Goal: Task Accomplishment & Management: Manage account settings

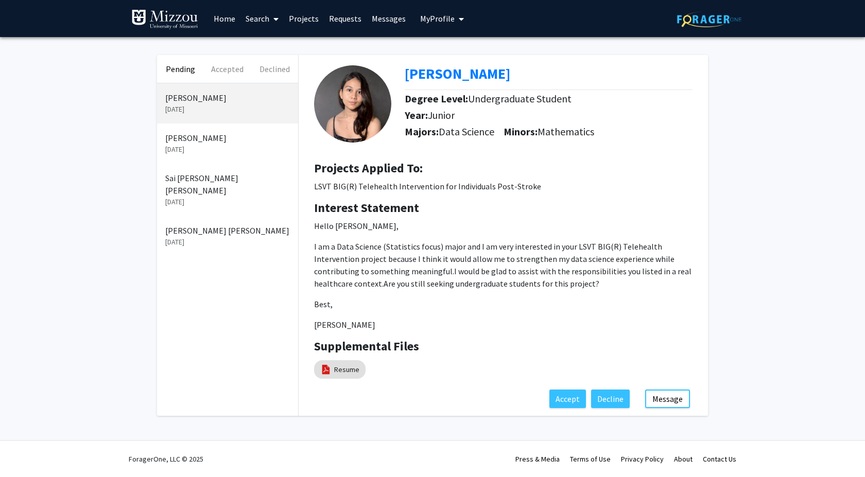
click at [201, 225] on p "[PERSON_NAME] [PERSON_NAME]" at bounding box center [227, 231] width 125 height 12
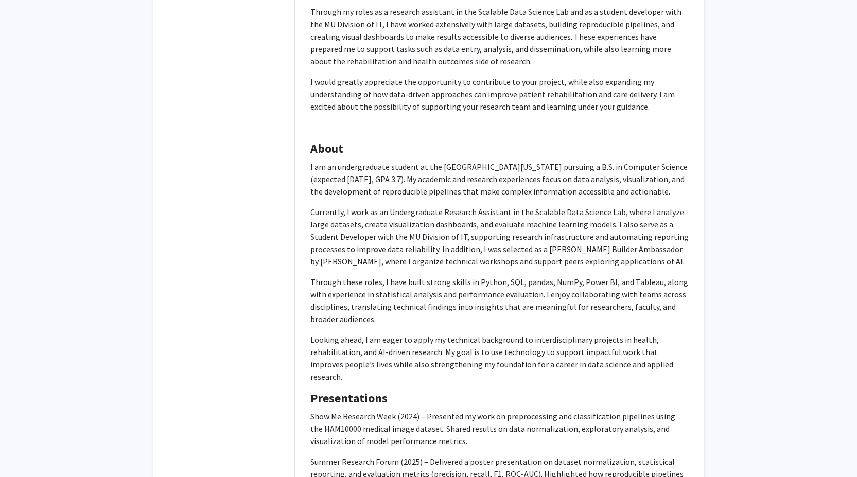
scroll to position [451, 0]
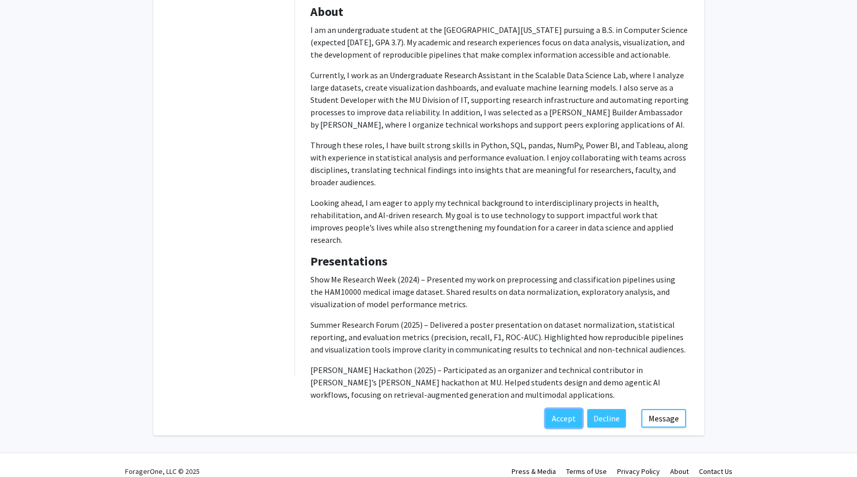
click at [557, 409] on button "Accept" at bounding box center [564, 418] width 37 height 19
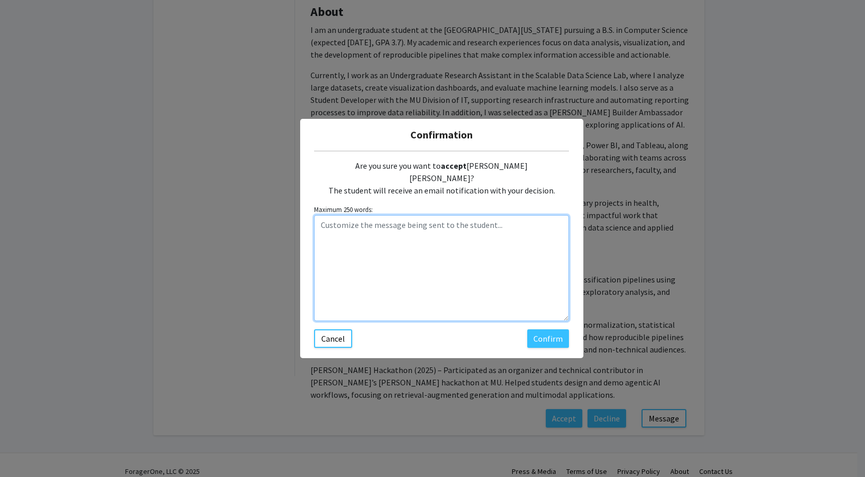
click at [372, 229] on textarea "Customize the message being sent to the student..." at bounding box center [441, 268] width 255 height 106
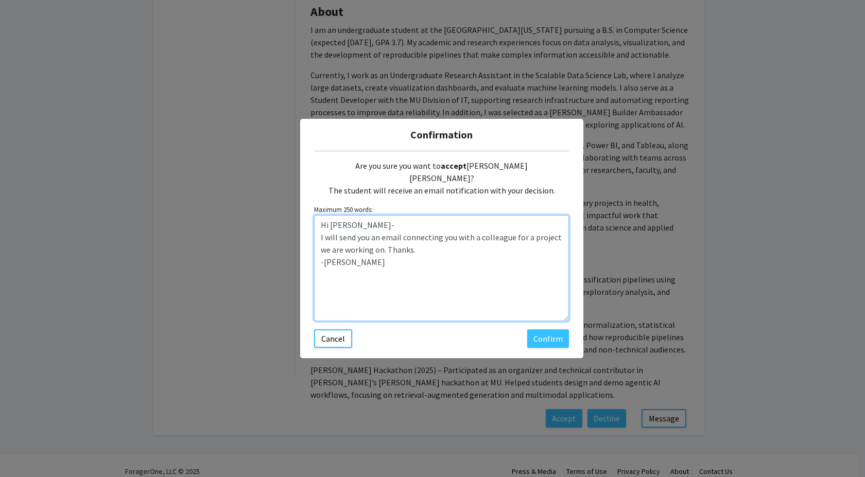
type textarea "Hi [PERSON_NAME]- I will send you an email connecting you with a colleague for …"
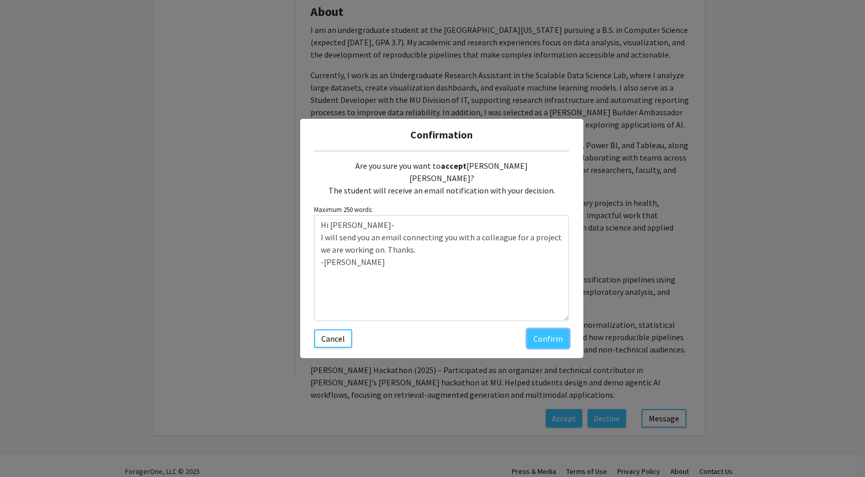
click at [549, 331] on button "Confirm" at bounding box center [548, 339] width 42 height 19
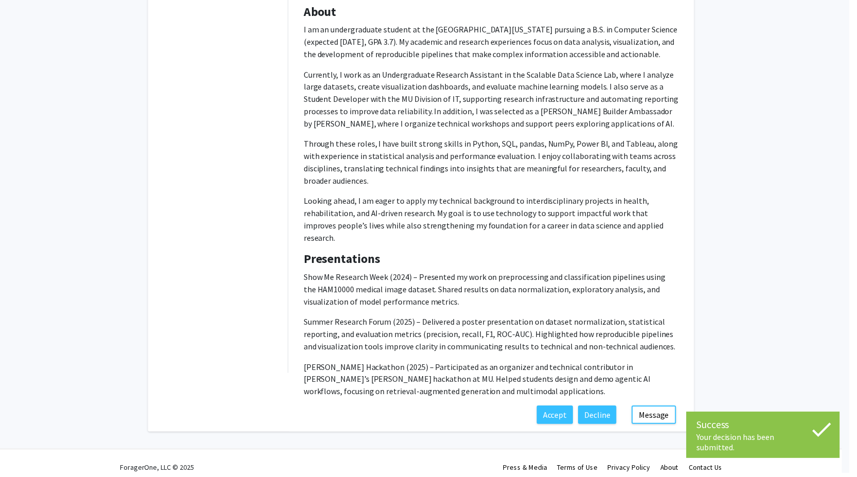
scroll to position [0, 0]
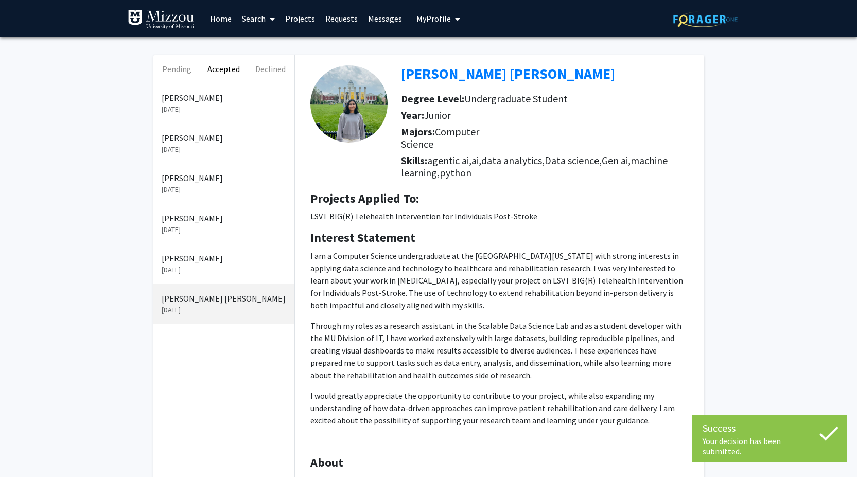
click at [172, 71] on button "Pending" at bounding box center [176, 69] width 47 height 28
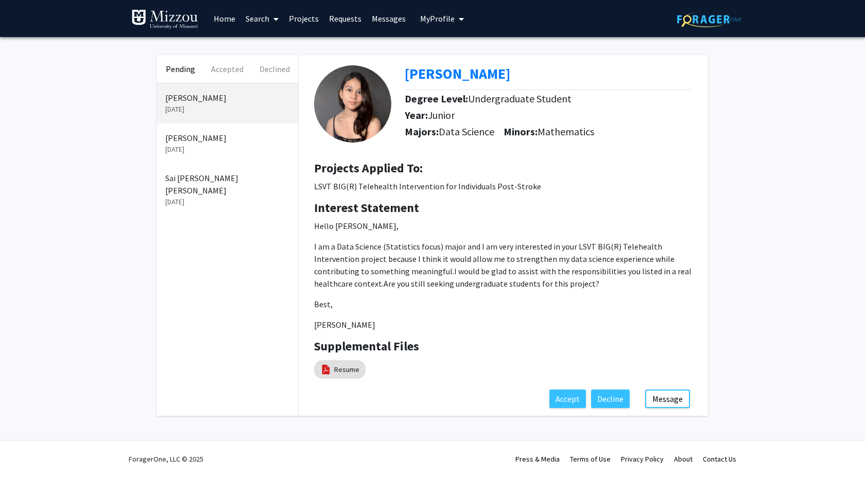
click at [199, 182] on p "Sai [PERSON_NAME] [PERSON_NAME]" at bounding box center [227, 184] width 125 height 25
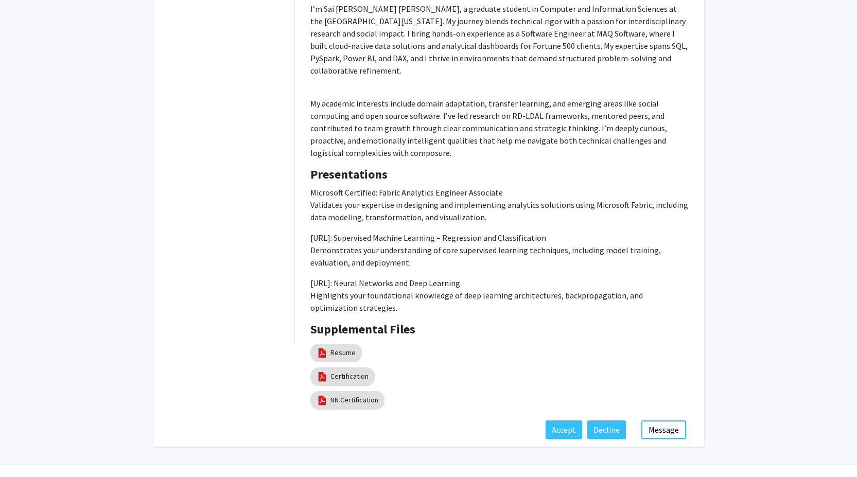
scroll to position [496, 0]
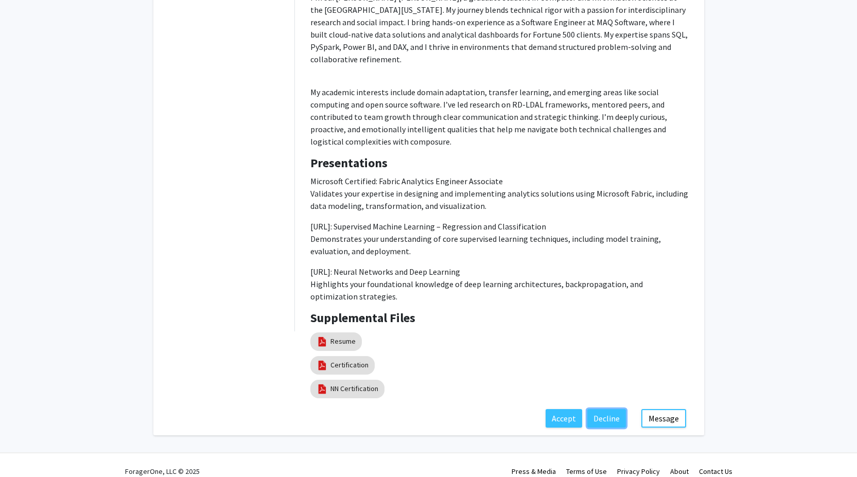
click at [608, 409] on button "Decline" at bounding box center [607, 418] width 39 height 19
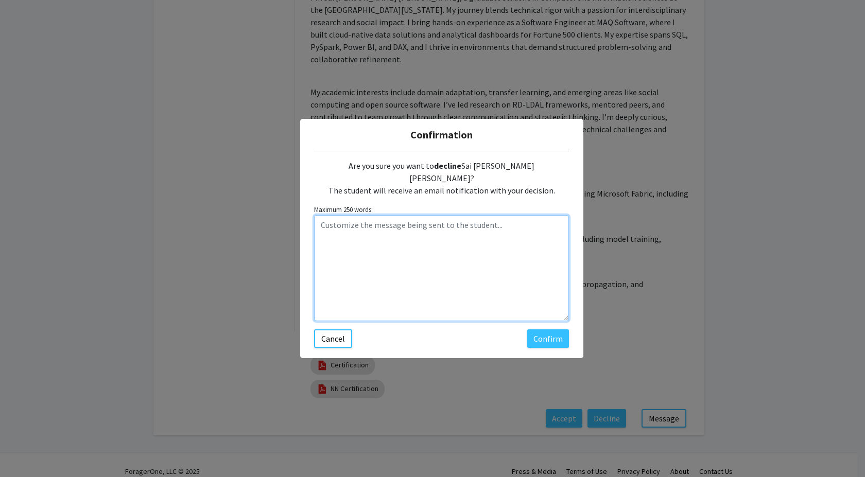
click at [381, 222] on textarea "Customize the message being sent to the student..." at bounding box center [441, 268] width 255 height 106
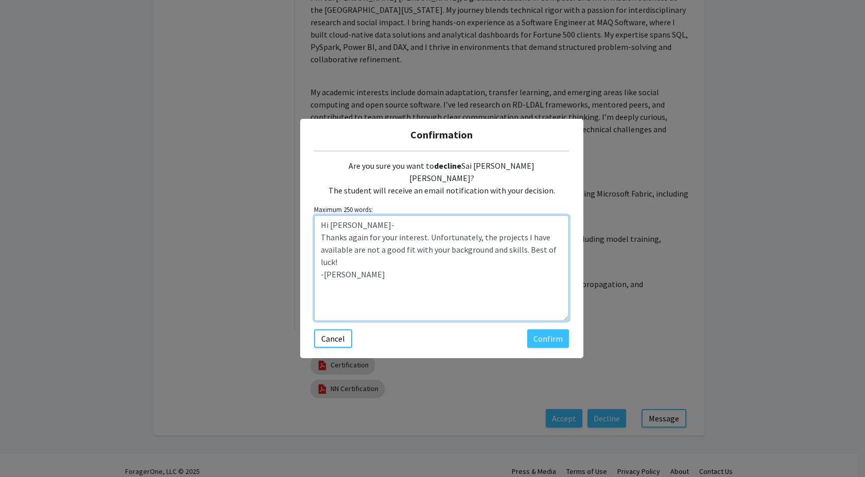
type textarea "Hi [PERSON_NAME]- Thanks again for your interest. Unfortunately, the projects I…"
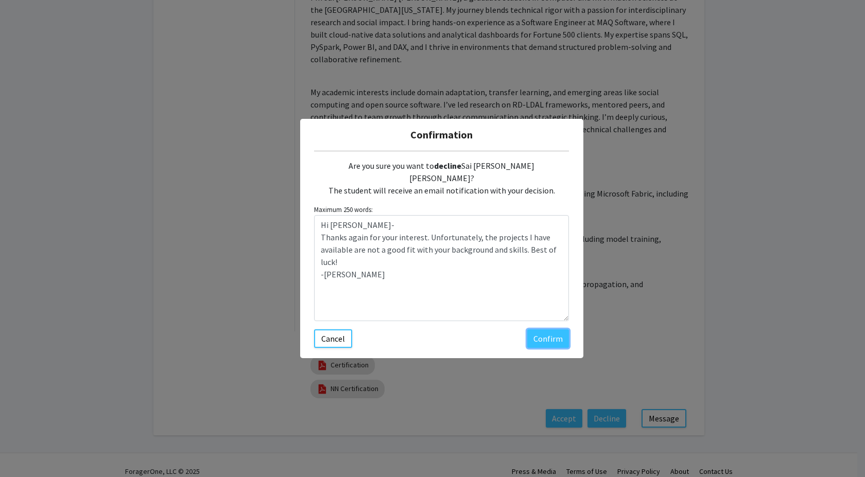
click at [547, 334] on button "Confirm" at bounding box center [548, 339] width 42 height 19
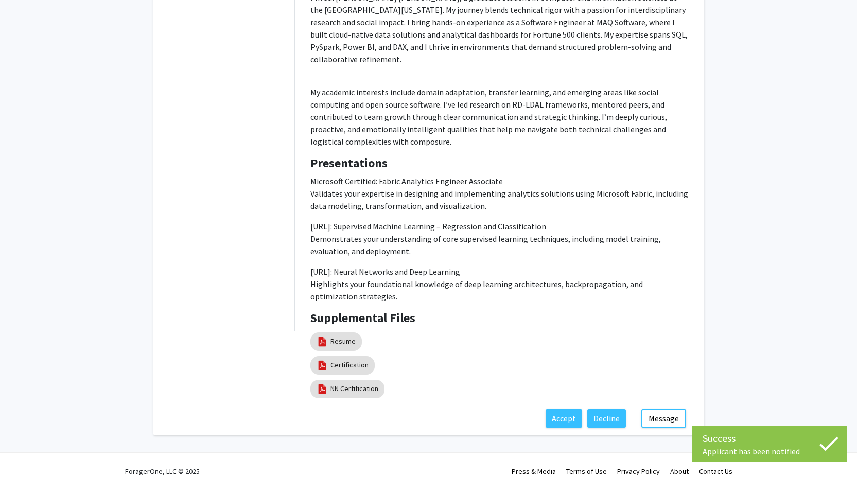
scroll to position [0, 0]
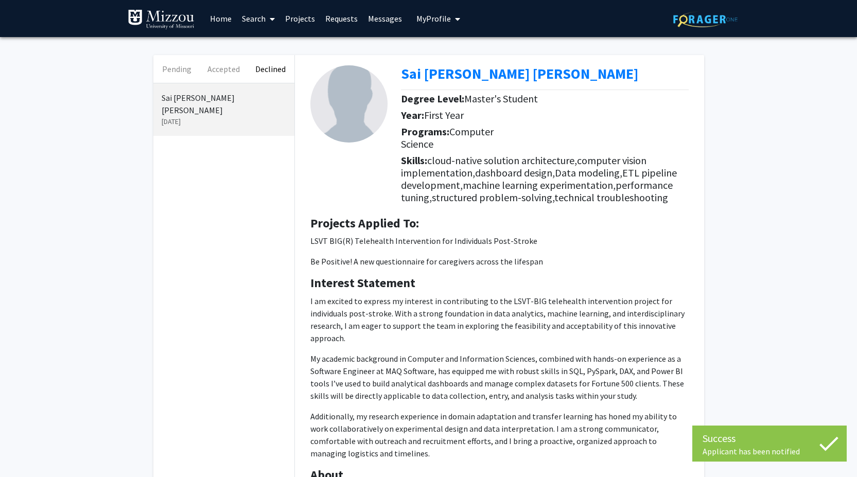
click at [185, 71] on button "Pending" at bounding box center [176, 69] width 47 height 28
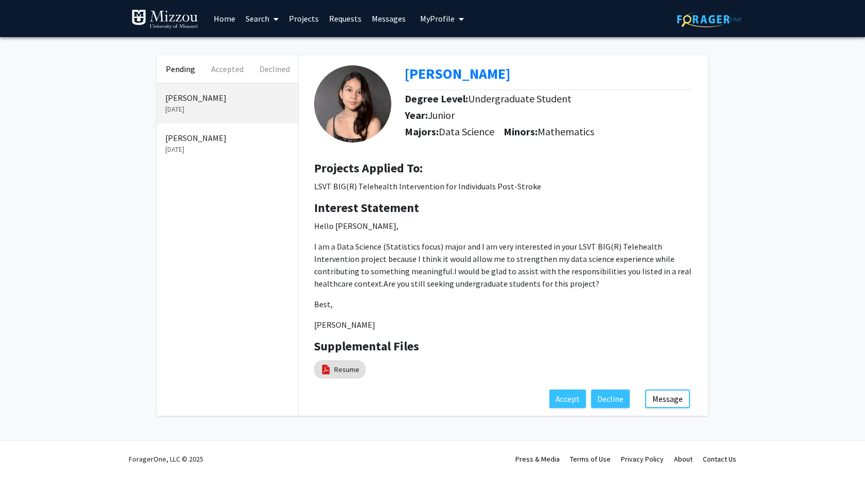
click at [214, 134] on p "[PERSON_NAME]" at bounding box center [227, 138] width 125 height 12
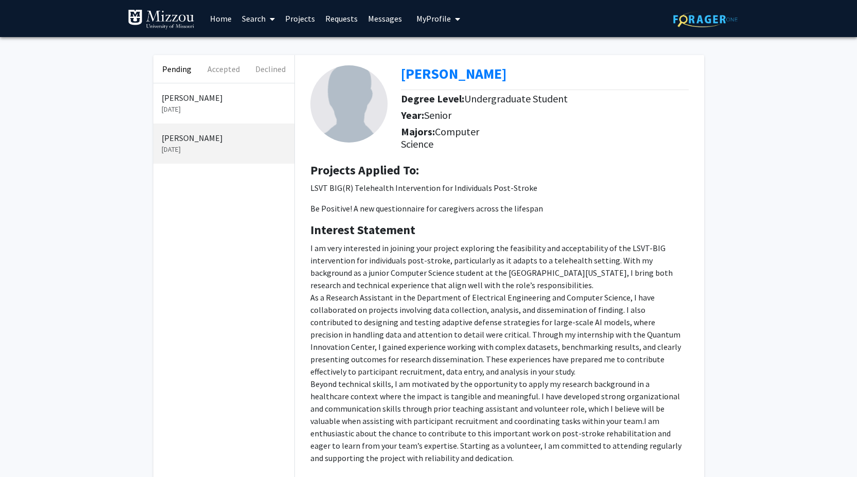
click at [234, 68] on button "Accepted" at bounding box center [223, 69] width 47 height 28
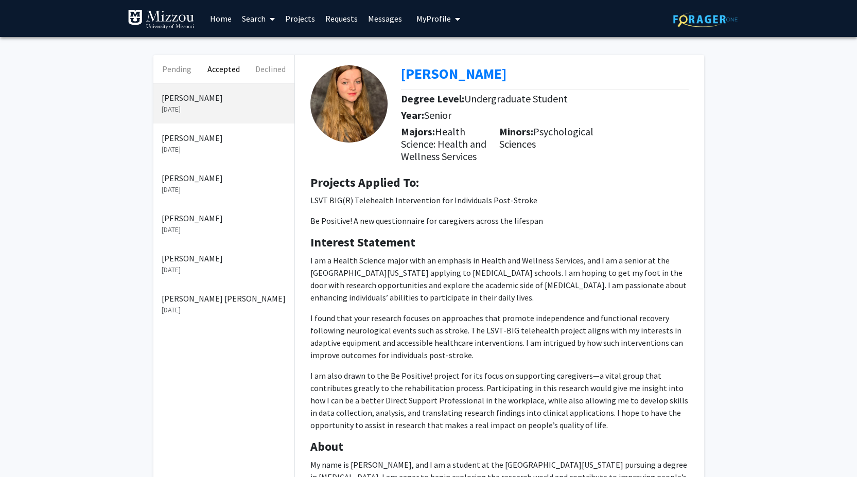
click at [195, 308] on p "[DATE]" at bounding box center [224, 310] width 125 height 11
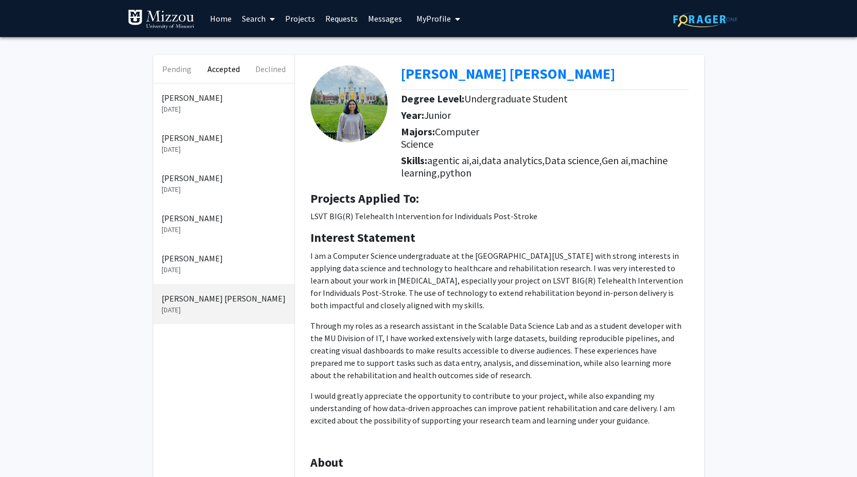
click at [171, 73] on button "Pending" at bounding box center [176, 69] width 47 height 28
